Goal: Task Accomplishment & Management: Use online tool/utility

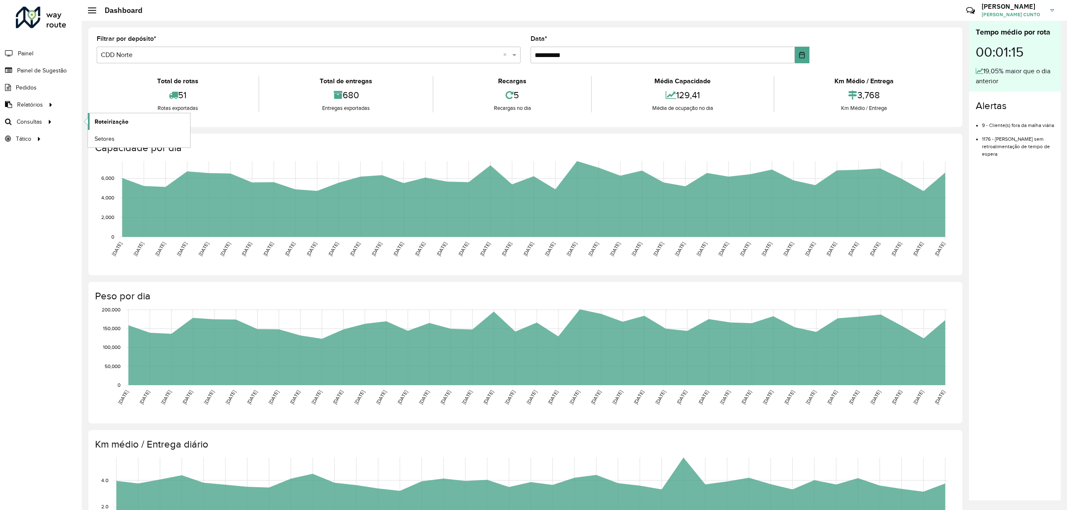
click at [112, 119] on span "Roteirização" at bounding box center [112, 121] width 34 height 9
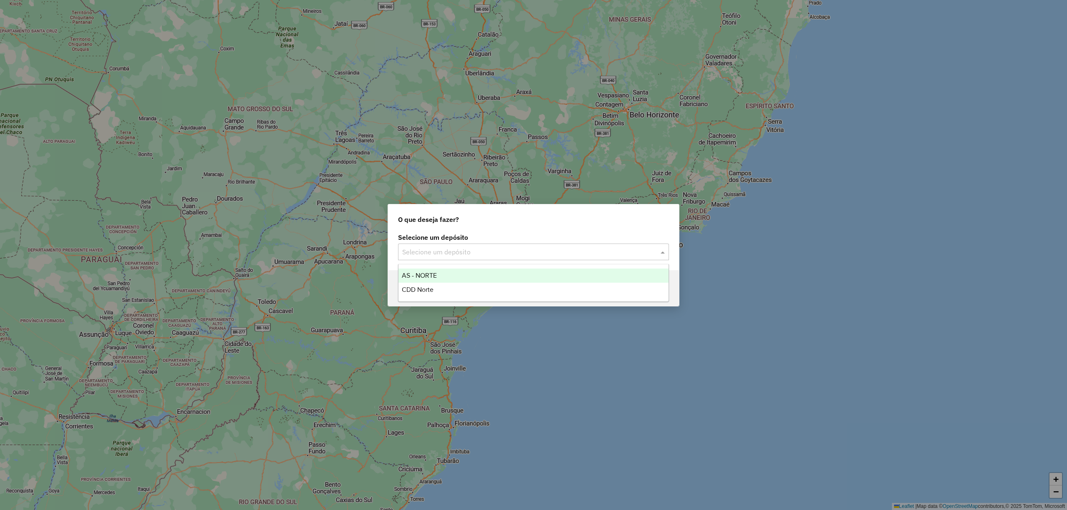
click at [485, 253] on input "text" at bounding box center [525, 252] width 246 height 10
drag, startPoint x: 480, startPoint y: 269, endPoint x: 482, endPoint y: 297, distance: 28.0
click at [482, 297] on div "AS - NORTE CDD Norte" at bounding box center [533, 283] width 270 height 28
click at [482, 297] on div "CDD Norte" at bounding box center [533, 290] width 270 height 14
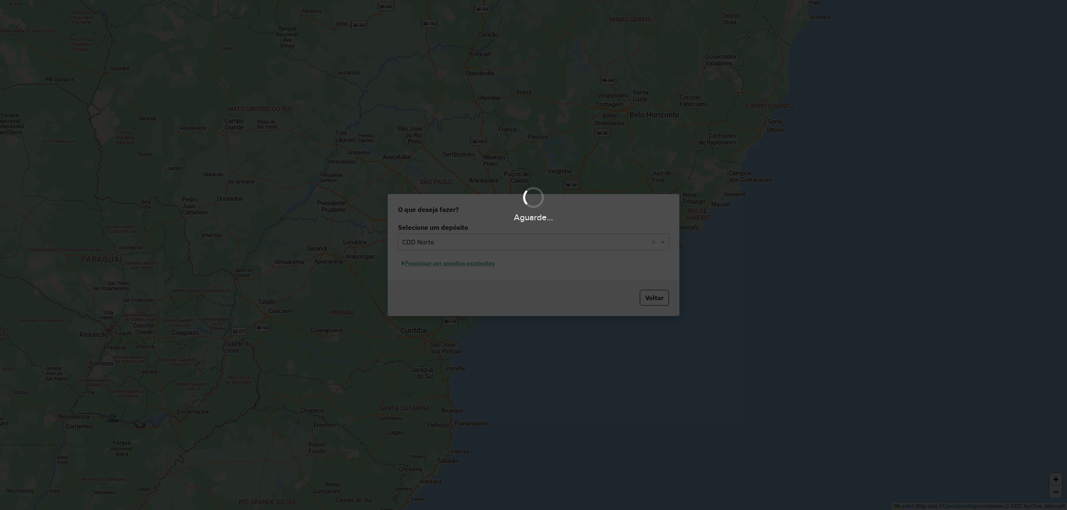
click at [476, 259] on div "Aguarde..." at bounding box center [533, 255] width 1067 height 510
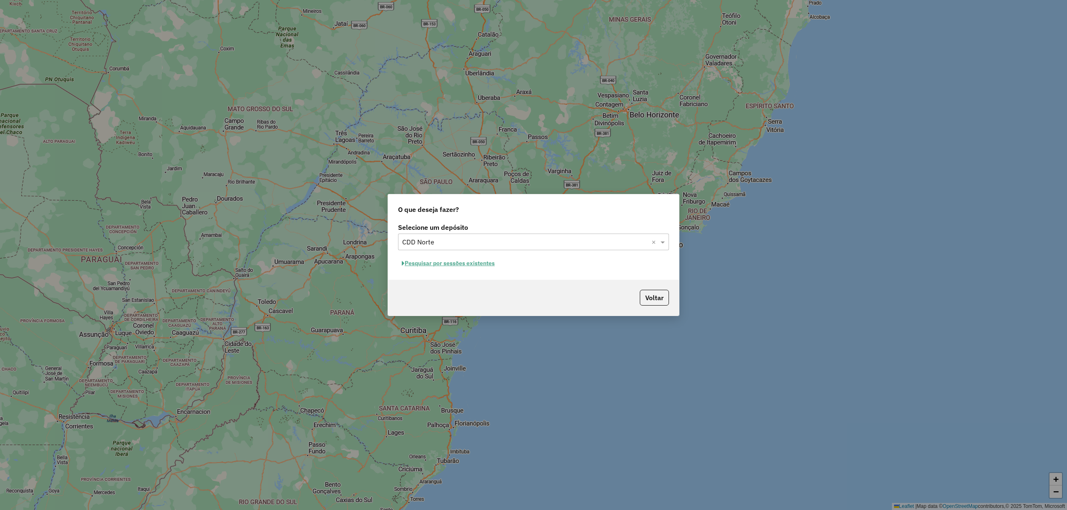
click at [521, 276] on div "Selecione um depósito Selecione um depósito × CDD Norte × Pesquisar por sessões…" at bounding box center [533, 250] width 291 height 59
click at [487, 262] on button "Pesquisar por sessões existentes" at bounding box center [448, 263] width 100 height 13
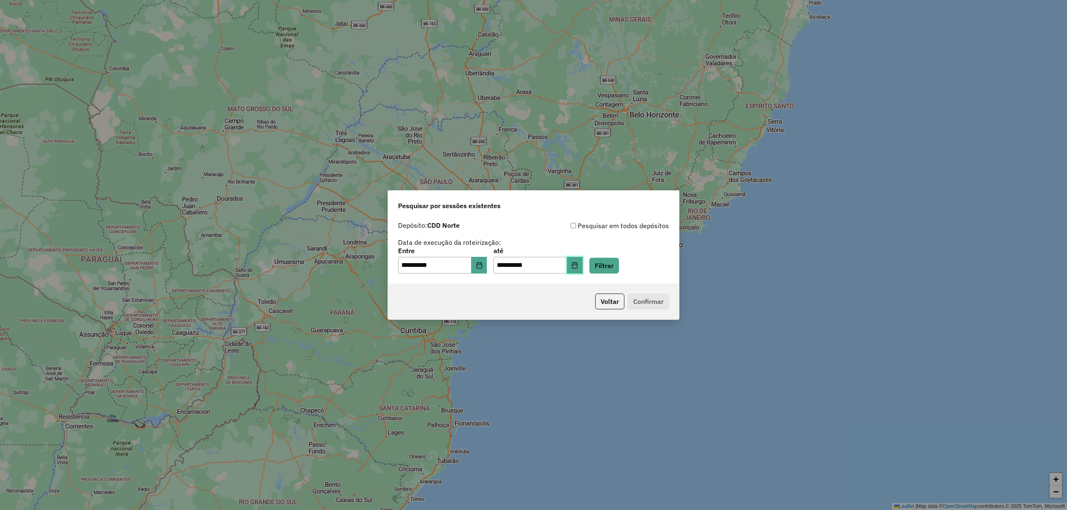
click at [578, 262] on icon "Choose Date" at bounding box center [574, 265] width 7 height 7
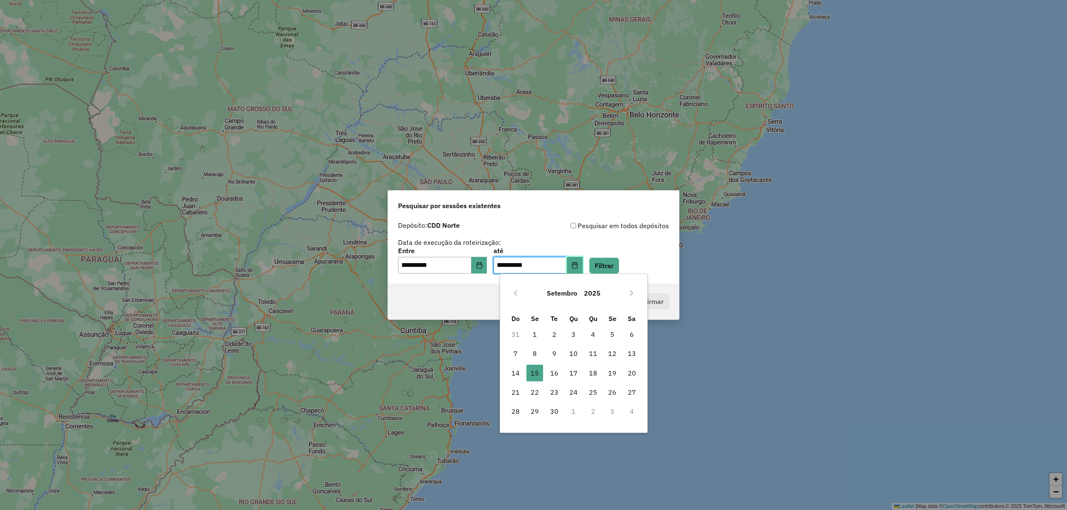
click at [594, 262] on div "**********" at bounding box center [533, 261] width 271 height 26
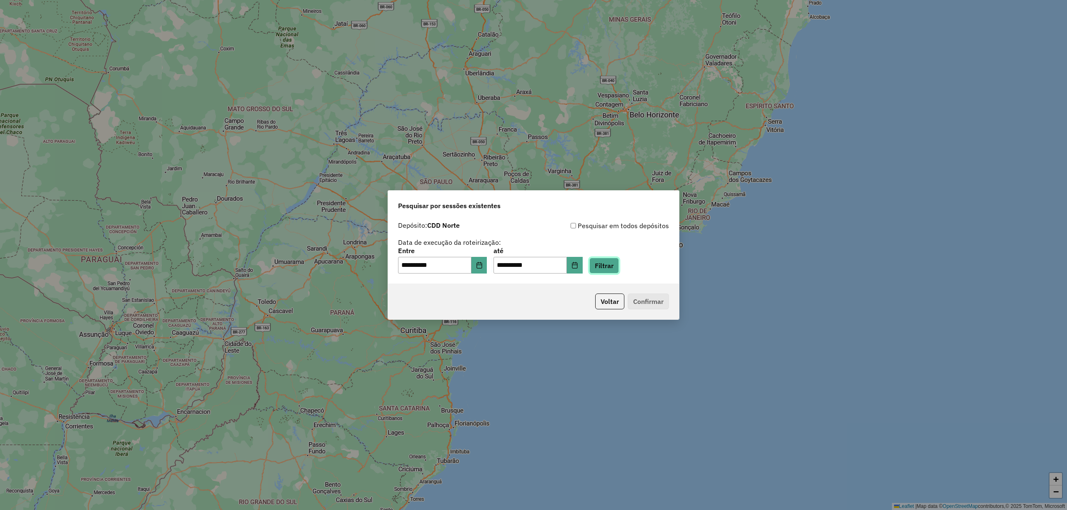
click at [604, 262] on button "Filtrar" at bounding box center [604, 266] width 30 height 16
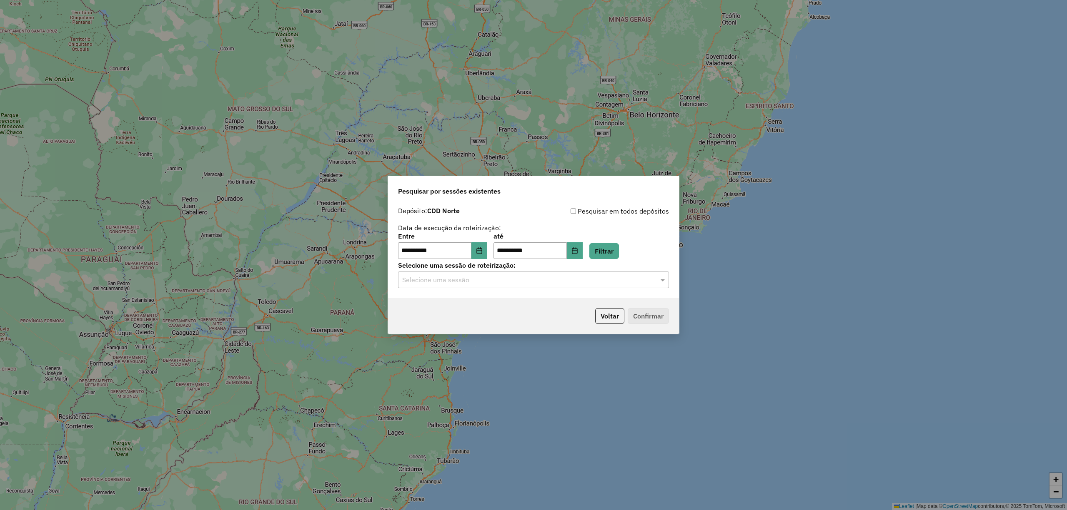
drag, startPoint x: 620, startPoint y: 281, endPoint x: 591, endPoint y: 279, distance: 29.7
click at [611, 280] on hb-app "**********" at bounding box center [533, 255] width 1067 height 510
click at [589, 278] on input "text" at bounding box center [525, 280] width 246 height 10
click at [504, 297] on ng-dropdown-panel "1275955 - 15/09/2025 16:54" at bounding box center [533, 304] width 270 height 24
click at [512, 300] on div "1275955 - 15/09/2025 16:54" at bounding box center [533, 304] width 270 height 14
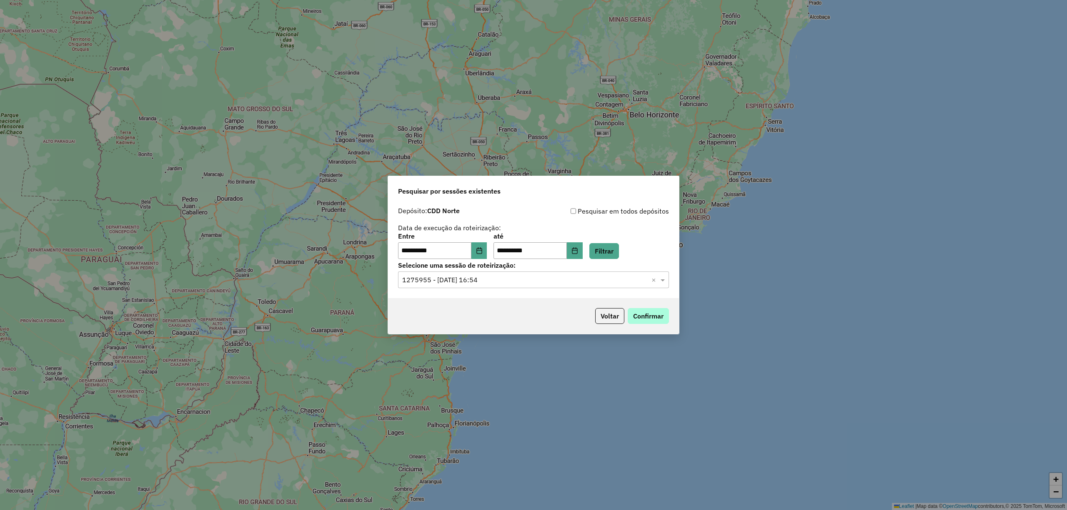
click at [653, 310] on div "Voltar Confirmar" at bounding box center [533, 316] width 291 height 36
click at [654, 312] on button "Confirmar" at bounding box center [647, 316] width 41 height 16
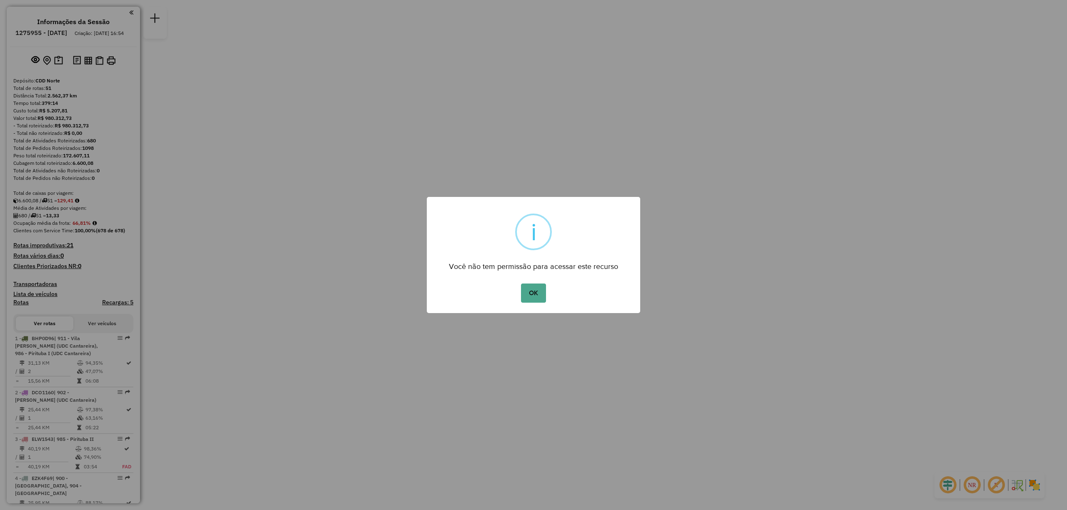
click at [547, 290] on div "OK No Cancel" at bounding box center [533, 293] width 213 height 23
click at [538, 296] on button "OK" at bounding box center [533, 293] width 25 height 19
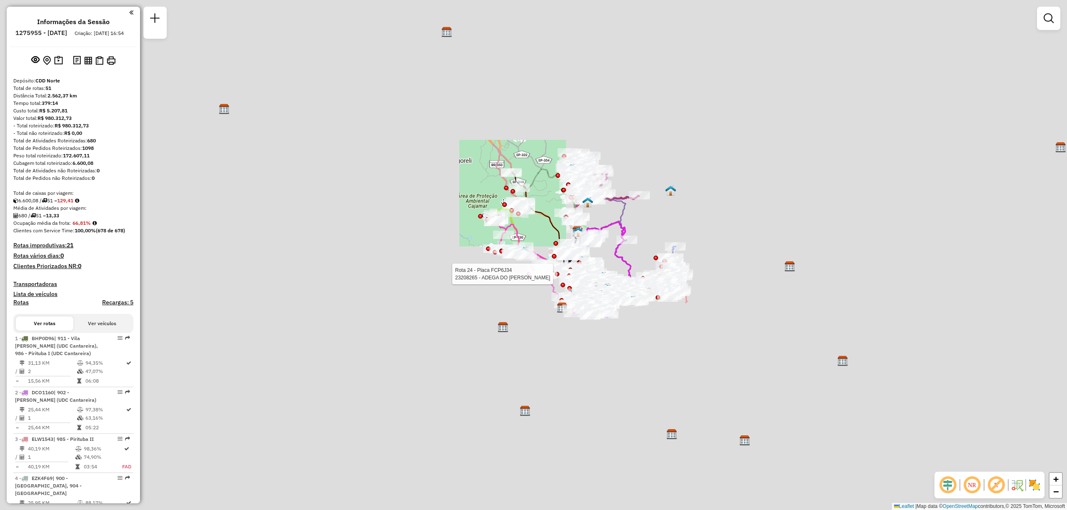
scroll to position [379, 0]
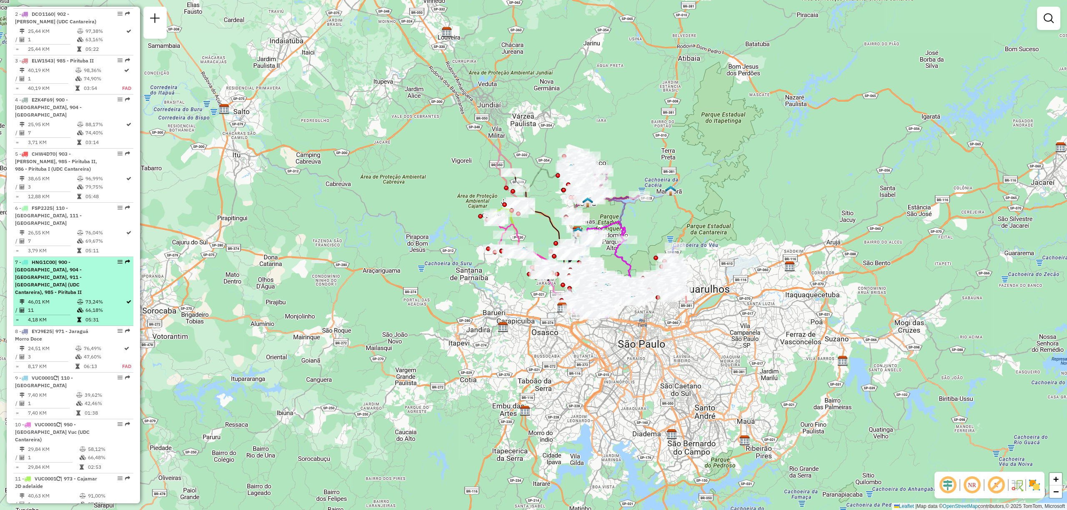
click at [119, 257] on li "7 - HNG1C00 | 900 - [GEOGRAPHIC_DATA], 904 - [GEOGRAPHIC_DATA], 911 - [GEOGRAPH…" at bounding box center [73, 291] width 120 height 69
select select "**********"
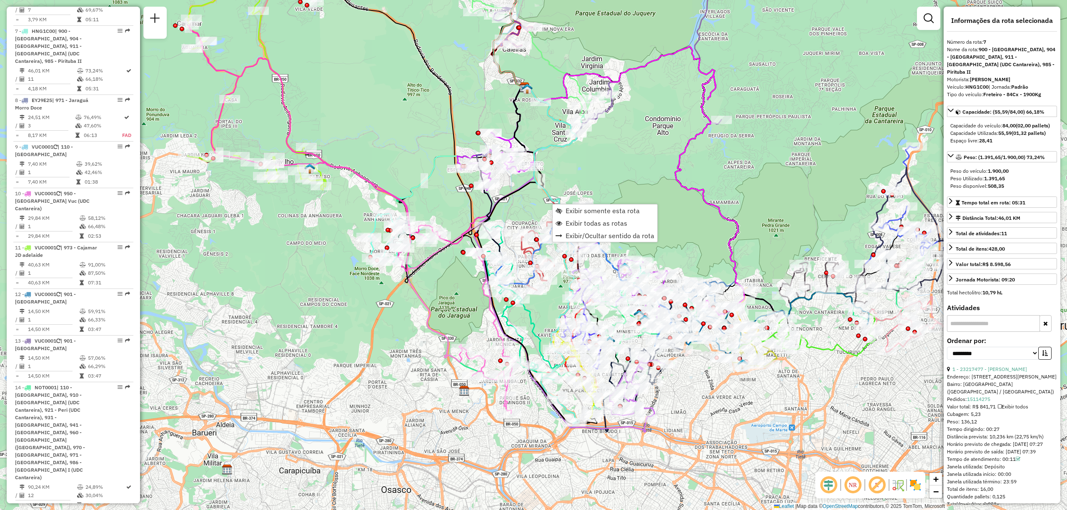
scroll to position [622, 0]
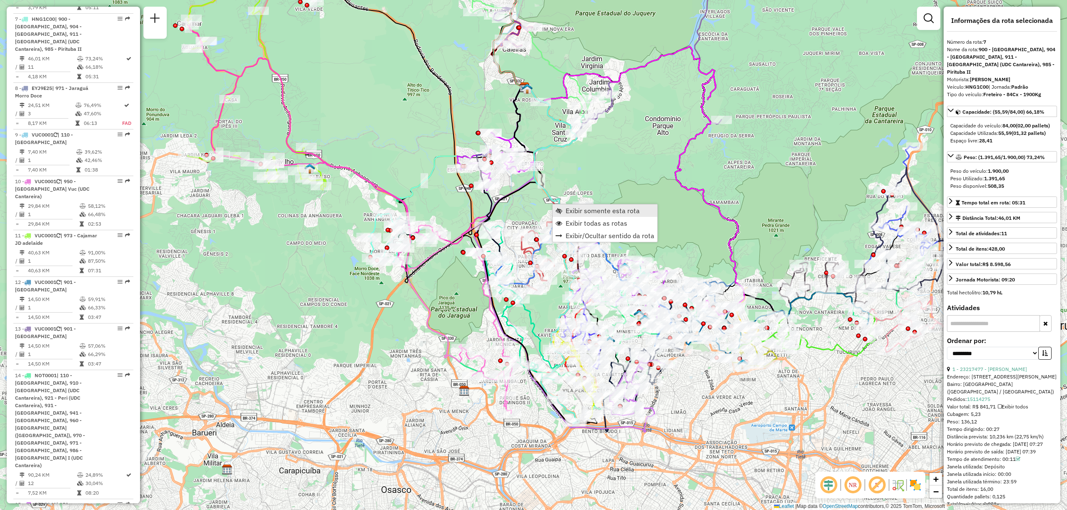
click at [562, 207] on link "Exibir somente esta rota" at bounding box center [604, 211] width 105 height 12
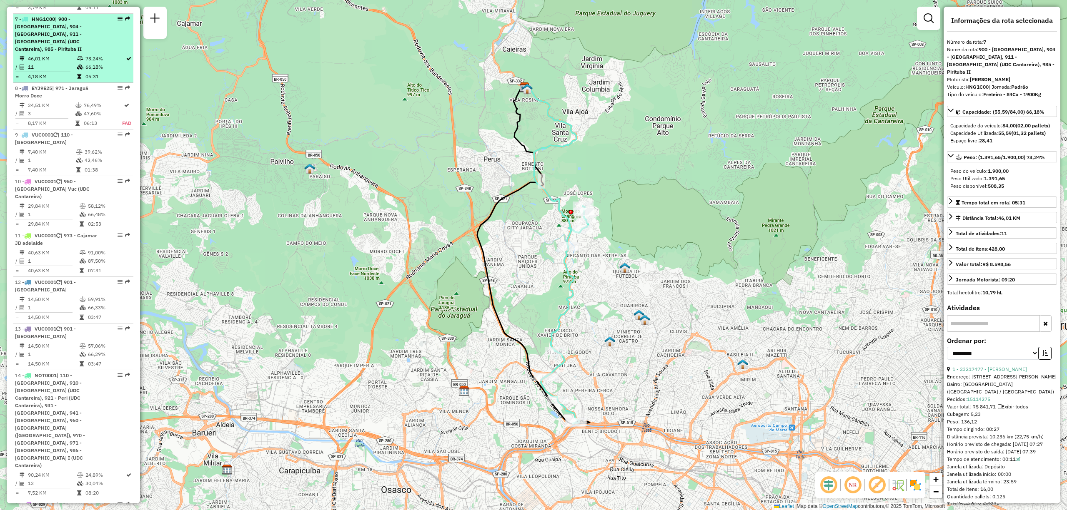
click at [123, 14] on li "7 - HNG1C00 | 900 - [GEOGRAPHIC_DATA], 904 - [GEOGRAPHIC_DATA], 911 - [GEOGRAPH…" at bounding box center [73, 48] width 120 height 69
click at [125, 16] on em at bounding box center [127, 18] width 5 height 5
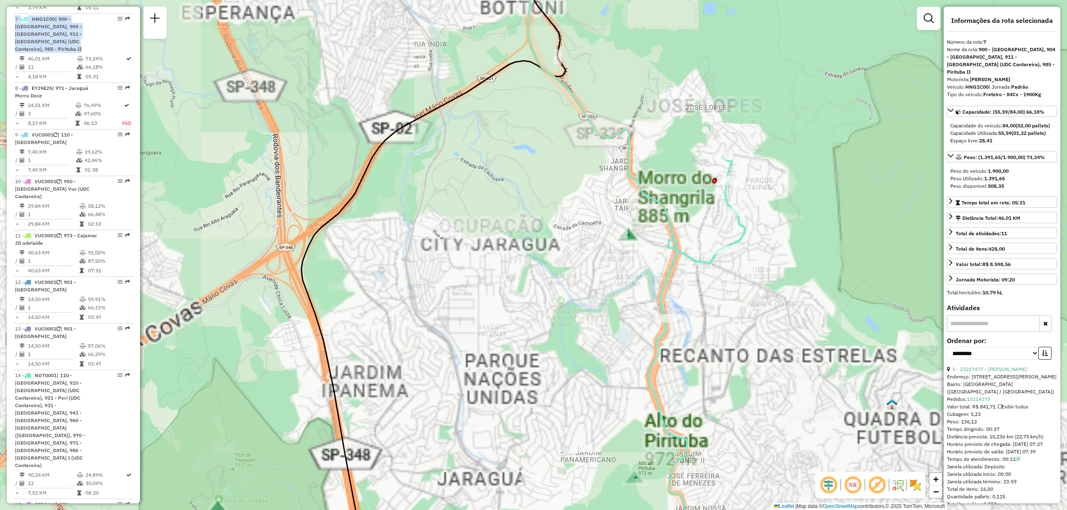
drag, startPoint x: 662, startPoint y: 278, endPoint x: 590, endPoint y: 232, distance: 85.1
click at [590, 232] on div "Janela de atendimento Grade de atendimento Capacidade Transportadoras Veículos …" at bounding box center [533, 255] width 1067 height 510
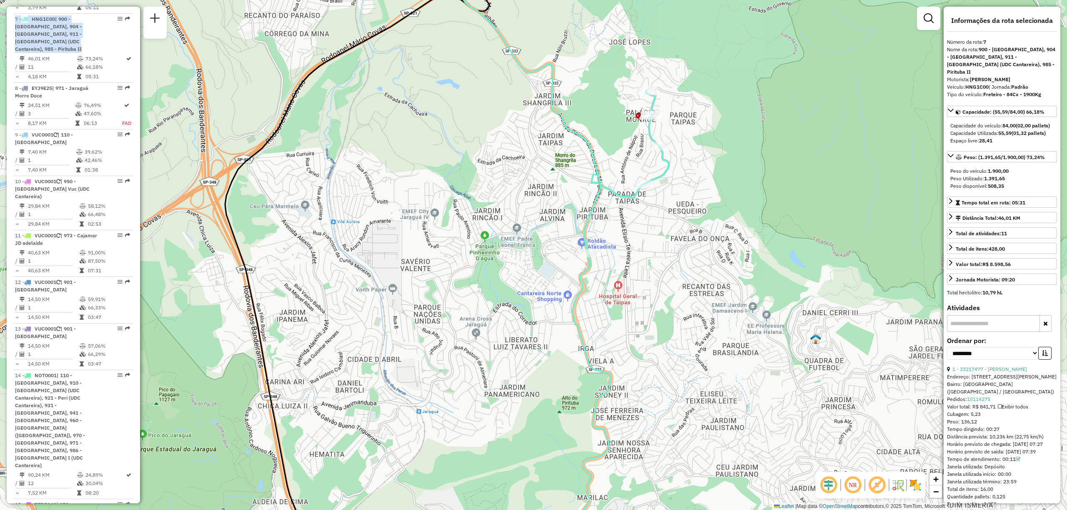
drag, startPoint x: 577, startPoint y: 267, endPoint x: 546, endPoint y: 217, distance: 59.9
click at [544, 223] on div "Rota 7 - Placa HNG1C00 23226027 - PARADA DE MINAS REST Janela de atendimento Gr…" at bounding box center [533, 255] width 1067 height 510
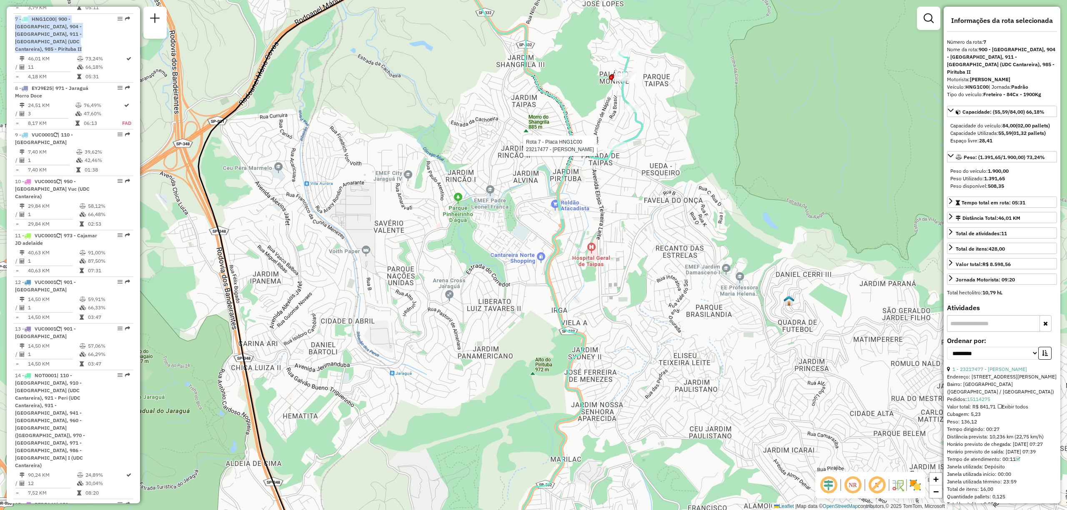
click at [618, 150] on div at bounding box center [618, 146] width 21 height 8
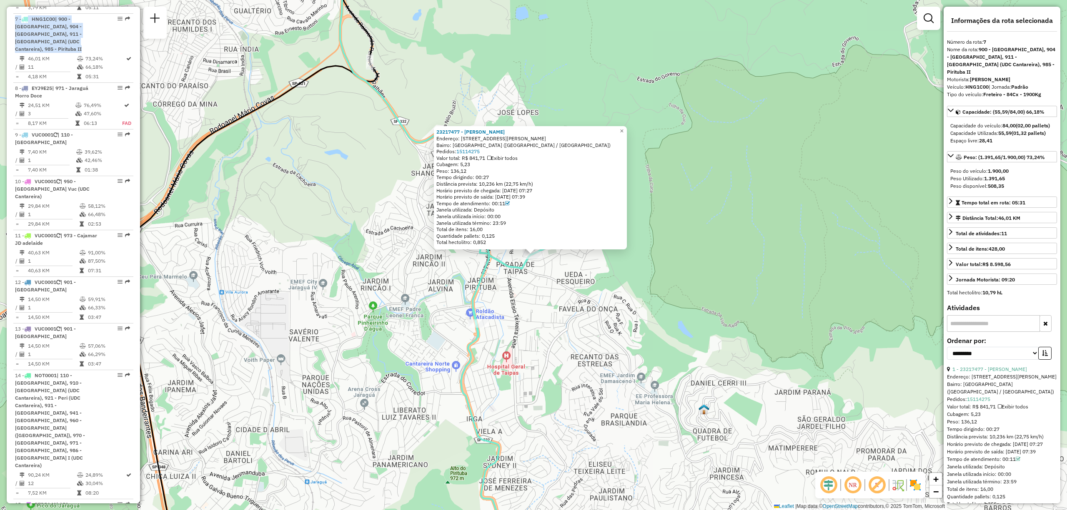
click at [579, 270] on div "23217477 - [PERSON_NAME] Endereço: [STREET_ADDRESS][PERSON_NAME] [GEOGRAPHIC_DA…" at bounding box center [533, 255] width 1067 height 510
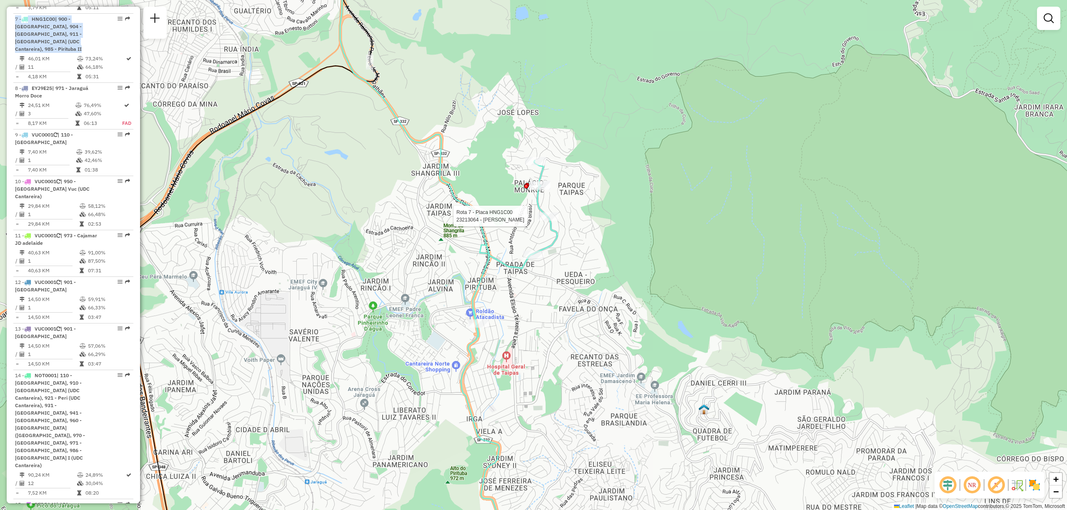
select select "**********"
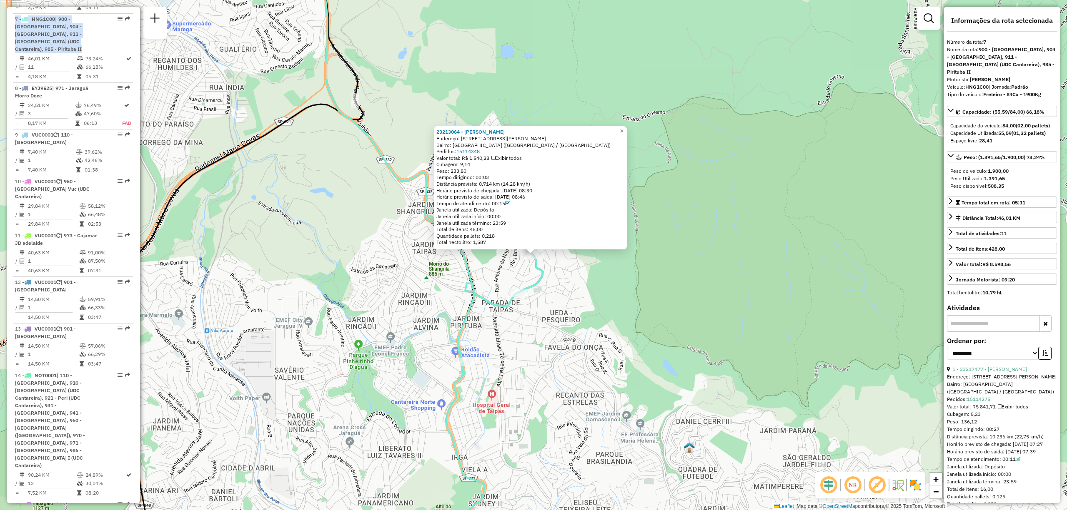
click at [557, 257] on div "23213064 - [PERSON_NAME] DE [PERSON_NAME]: AV [PERSON_NAME] 697 Bairro: [GEOGRA…" at bounding box center [533, 255] width 1067 height 510
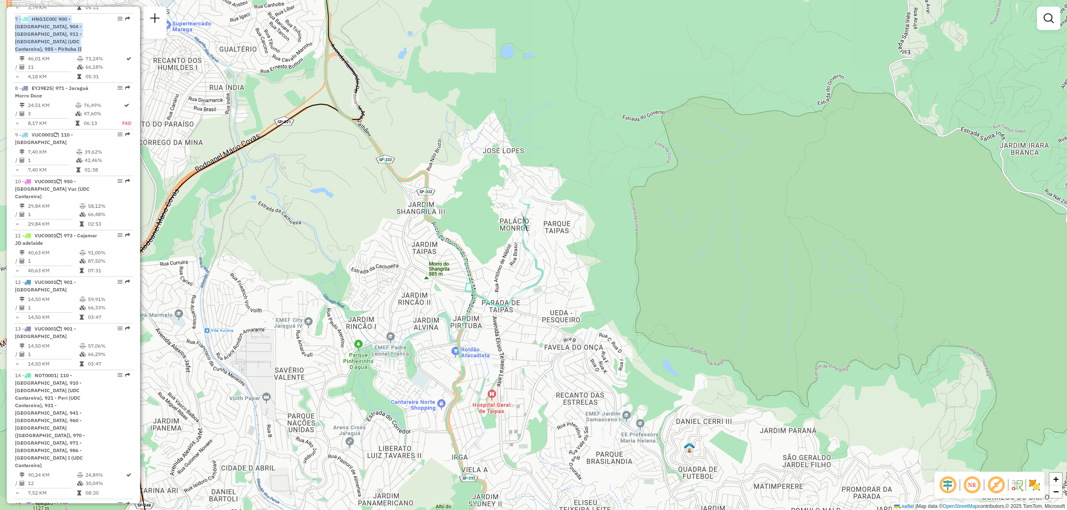
click at [526, 240] on div at bounding box center [528, 235] width 21 height 8
select select "**********"
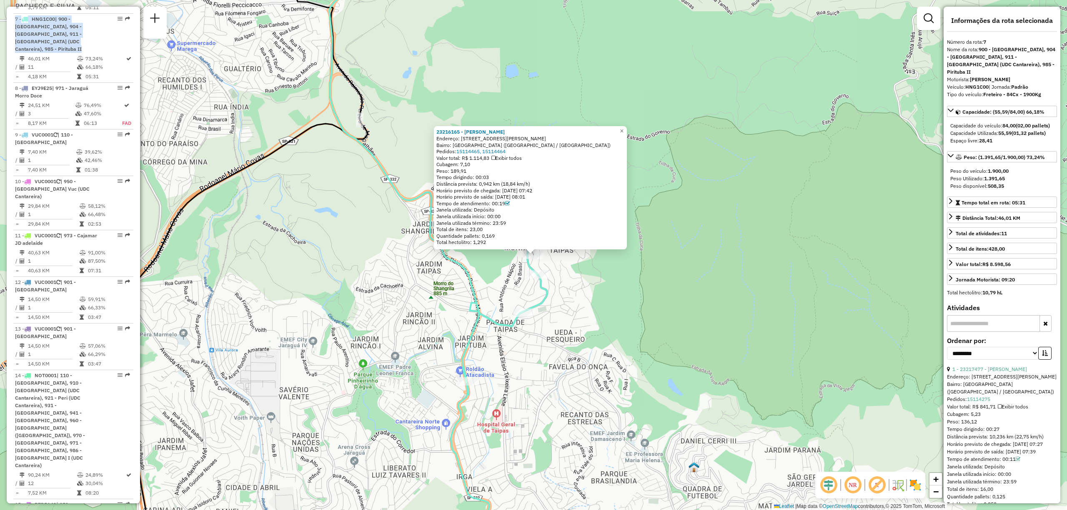
drag, startPoint x: 614, startPoint y: 269, endPoint x: 547, endPoint y: 247, distance: 70.2
click at [609, 268] on div "23216165 - [PERSON_NAME]: AV [PERSON_NAME] 1059 Bairro: [GEOGRAPHIC_DATA] ([GEO…" at bounding box center [533, 255] width 1067 height 510
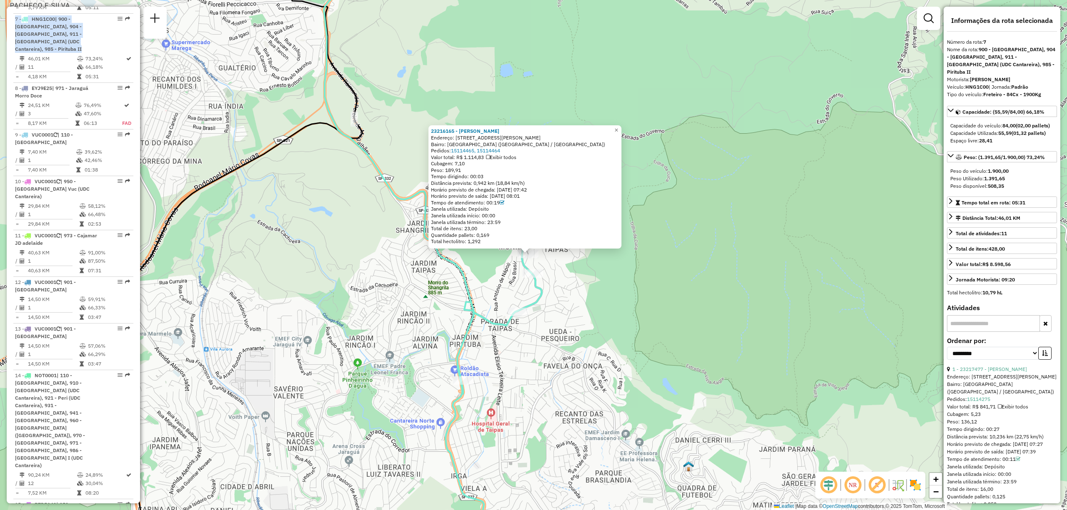
click at [542, 258] on div "Rota 7 - Placa HNG1C00 23216165 - ADENILSON DE SOUZA F 23216165 - [PERSON_NAME]…" at bounding box center [533, 255] width 1067 height 510
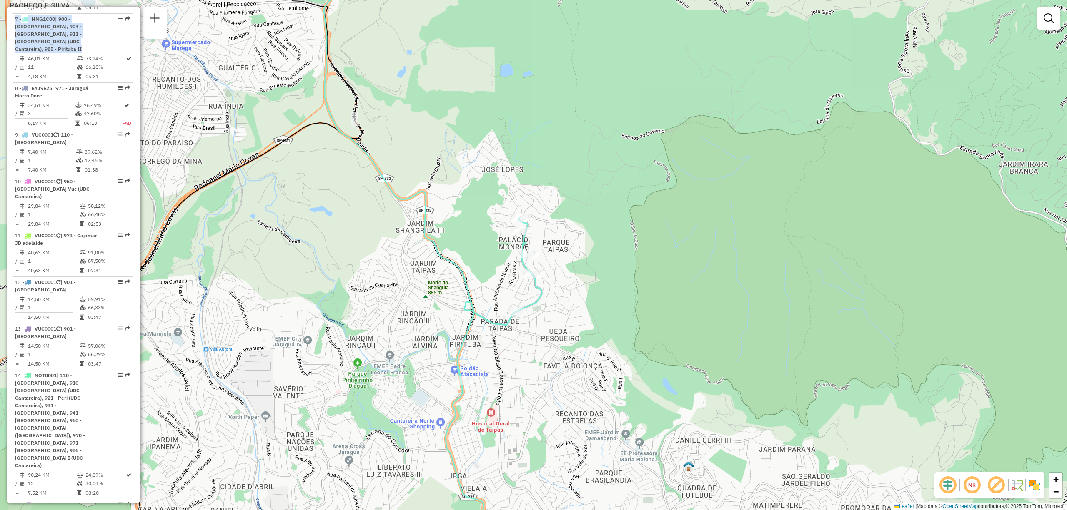
select select "**********"
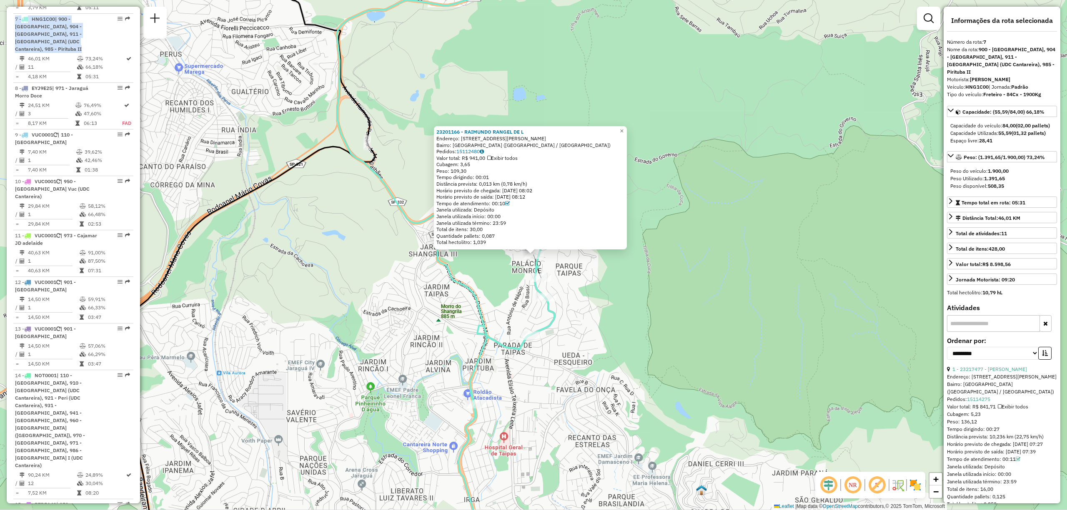
click at [615, 280] on div "23201166 - [PERSON_NAME] DE L Endereço: AV [PERSON_NAME] 1050 Bairro: [GEOGRAPH…" at bounding box center [533, 255] width 1067 height 510
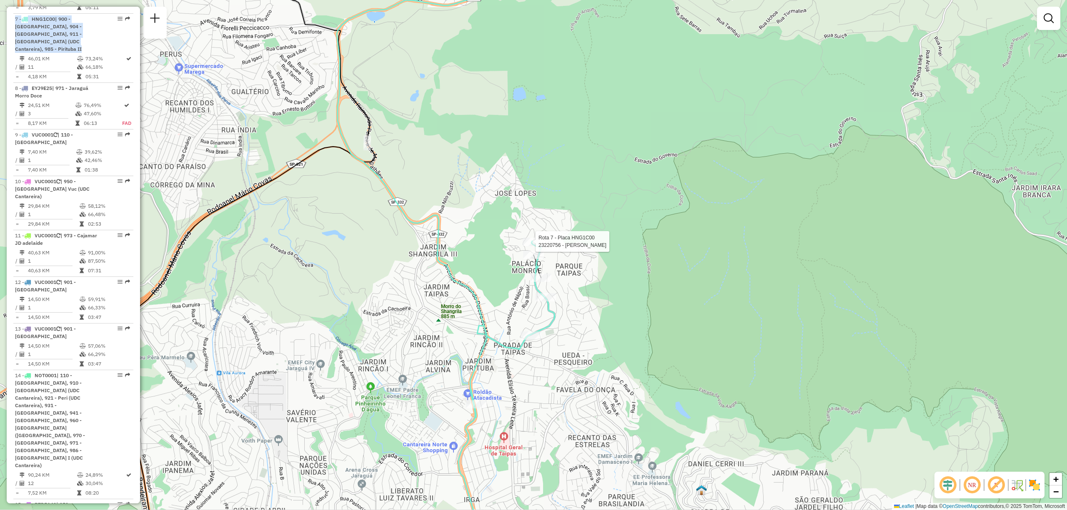
select select "**********"
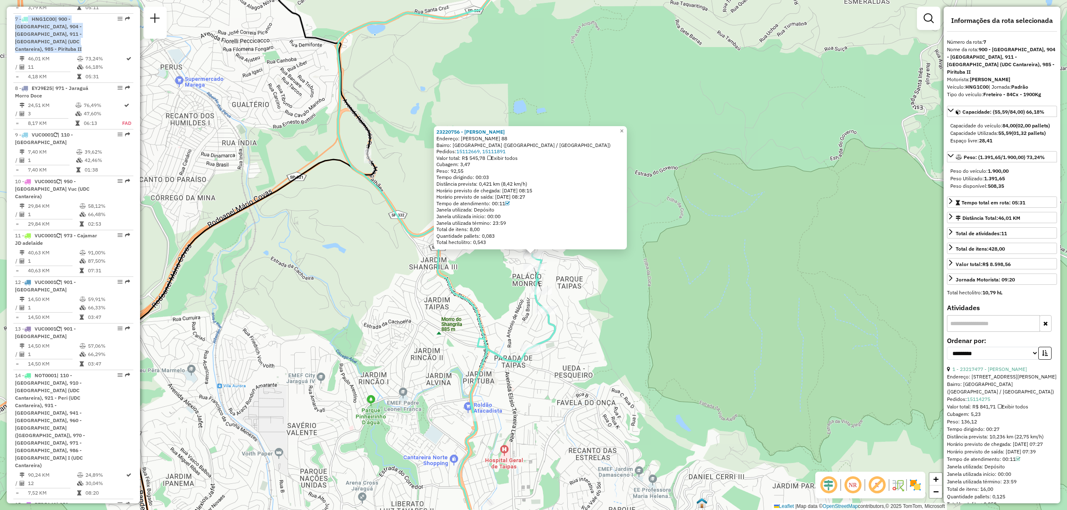
click at [572, 268] on div "23220756 - [PERSON_NAME]: [PERSON_NAME] 88 Bairro: [GEOGRAPHIC_DATA] ([GEOGRAPH…" at bounding box center [533, 255] width 1067 height 510
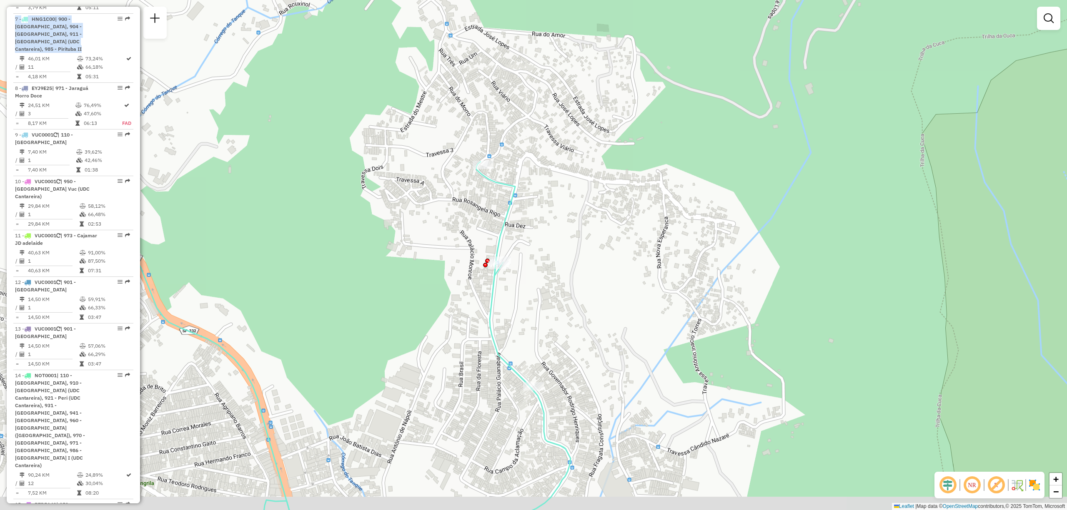
click at [560, 269] on div "Janela de atendimento Grade de atendimento Capacidade Transportadoras Veículos …" at bounding box center [533, 255] width 1067 height 510
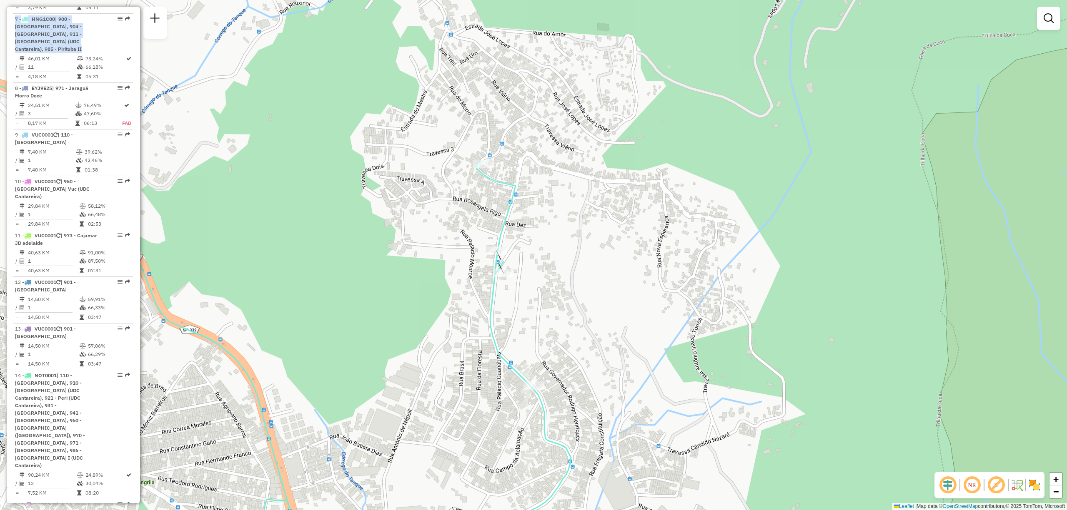
drag, startPoint x: 554, startPoint y: 312, endPoint x: 551, endPoint y: 287, distance: 24.8
click at [551, 287] on div "Janela de atendimento Grade de atendimento Capacidade Transportadoras Veículos …" at bounding box center [533, 255] width 1067 height 510
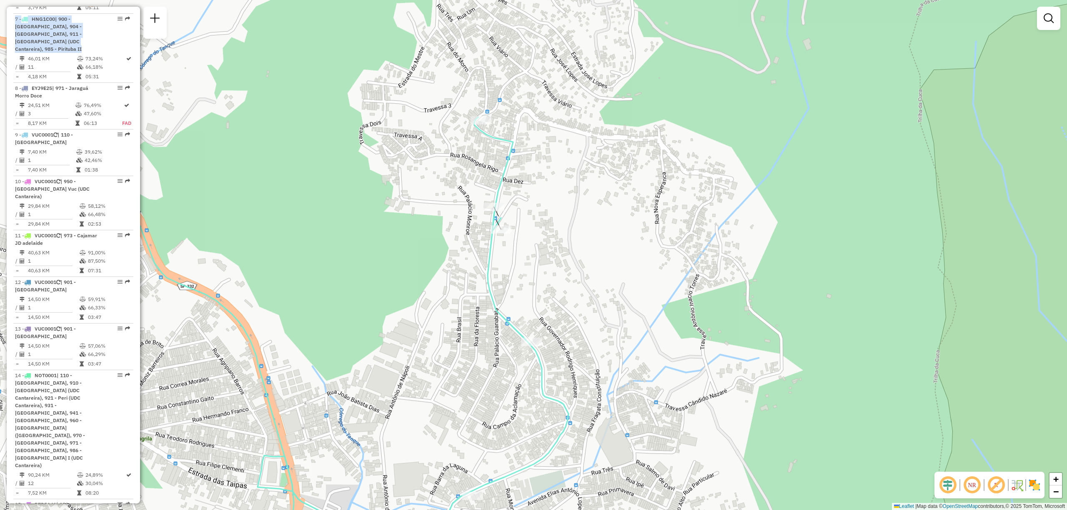
drag, startPoint x: 583, startPoint y: 332, endPoint x: 584, endPoint y: 310, distance: 22.5
click at [584, 312] on div "Janela de atendimento Grade de atendimento Capacidade Transportadoras Veículos …" at bounding box center [533, 255] width 1067 height 510
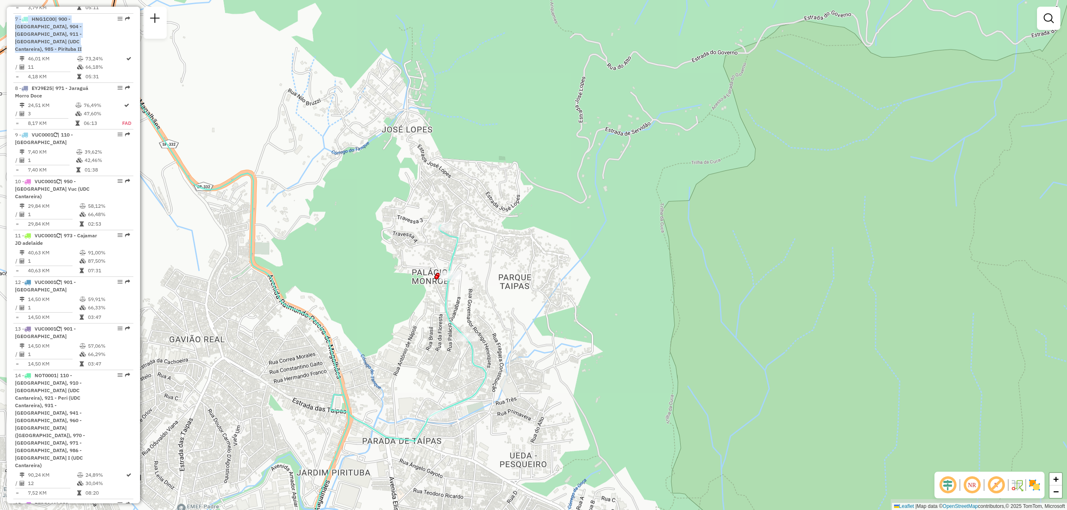
drag, startPoint x: 416, startPoint y: 340, endPoint x: 465, endPoint y: 297, distance: 65.0
click at [465, 297] on div "Janela de atendimento Grade de atendimento Capacidade Transportadoras Veículos …" at bounding box center [533, 255] width 1067 height 510
